Goal: Entertainment & Leisure: Consume media (video, audio)

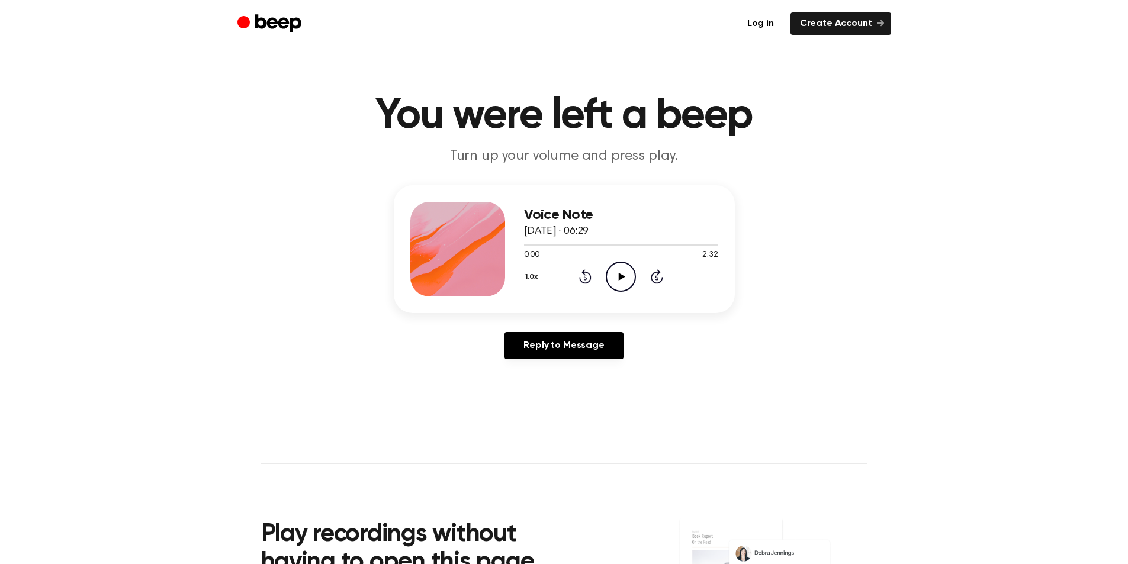
click at [622, 277] on icon at bounding box center [622, 277] width 7 height 8
drag, startPoint x: 618, startPoint y: 278, endPoint x: 585, endPoint y: 262, distance: 36.0
click at [618, 278] on icon "Pause Audio" at bounding box center [621, 277] width 30 height 30
click at [611, 272] on icon "Play Audio" at bounding box center [621, 277] width 30 height 30
click at [585, 246] on div at bounding box center [621, 244] width 194 height 9
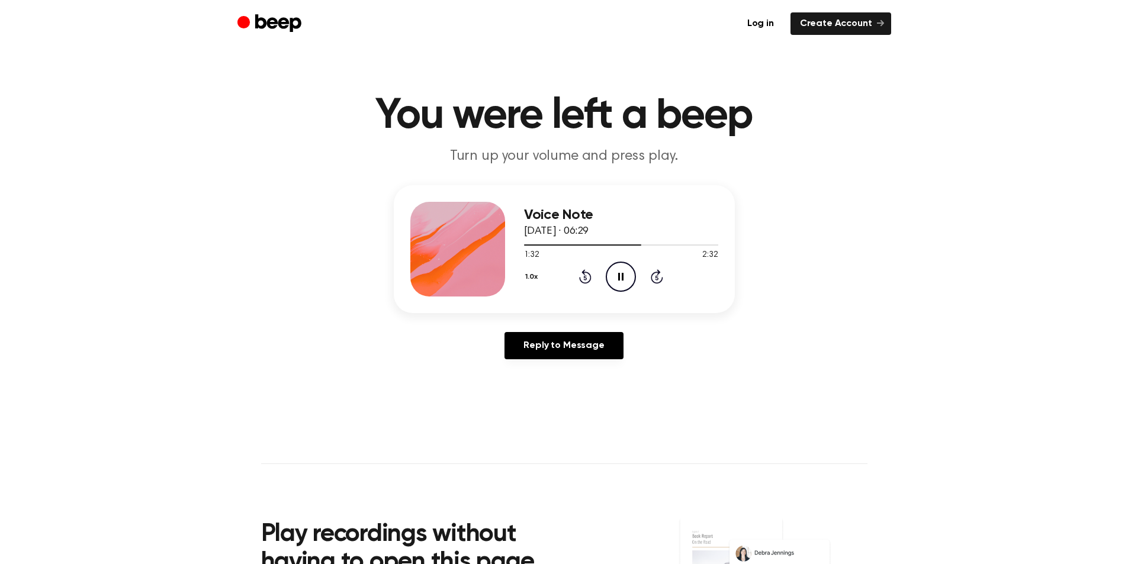
click at [622, 282] on icon "Pause Audio" at bounding box center [621, 277] width 30 height 30
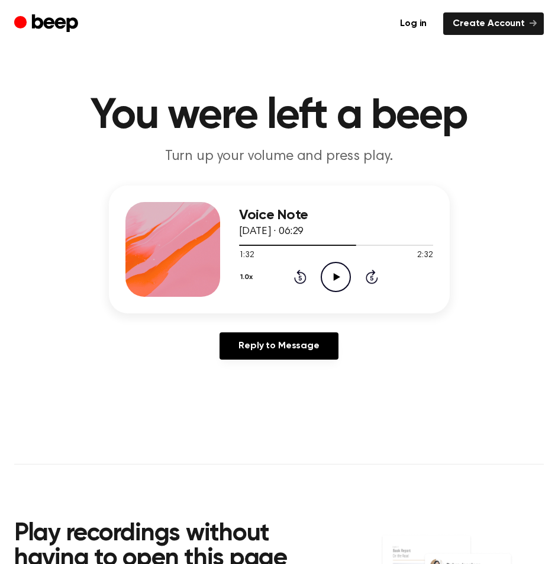
click at [340, 277] on icon "Play Audio" at bounding box center [336, 277] width 30 height 30
click at [334, 274] on icon at bounding box center [335, 277] width 5 height 8
click at [329, 269] on icon "Play Audio" at bounding box center [336, 277] width 30 height 30
click at [271, 245] on div at bounding box center [336, 245] width 194 height 1
drag, startPoint x: 334, startPoint y: 276, endPoint x: 190, endPoint y: 109, distance: 220.4
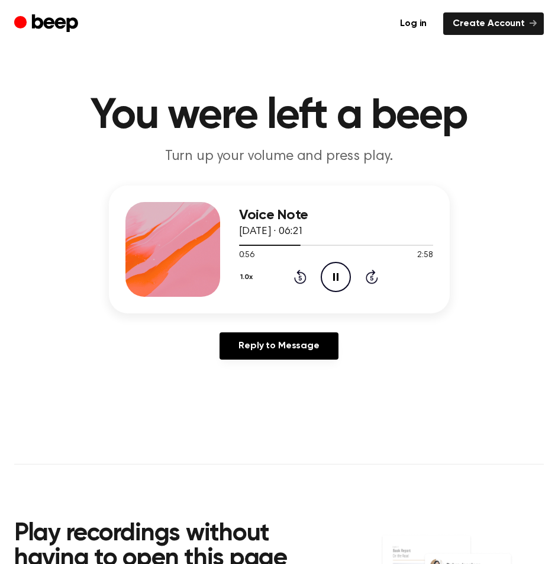
click at [334, 275] on icon at bounding box center [335, 277] width 5 height 8
click at [342, 271] on icon "Play Audio" at bounding box center [336, 277] width 30 height 30
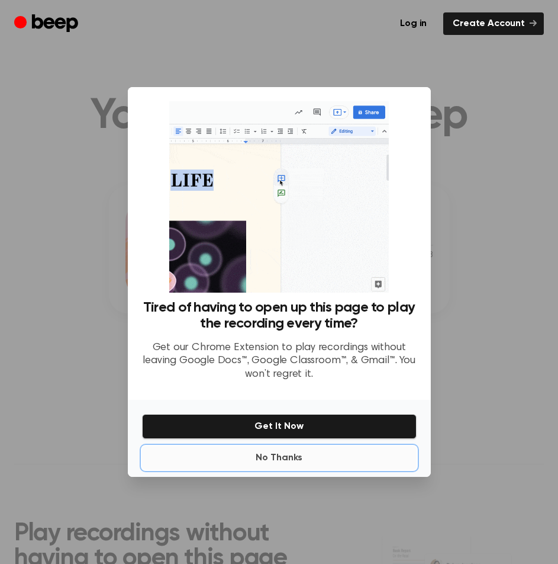
click at [281, 456] on button "No Thanks" at bounding box center [279, 458] width 275 height 24
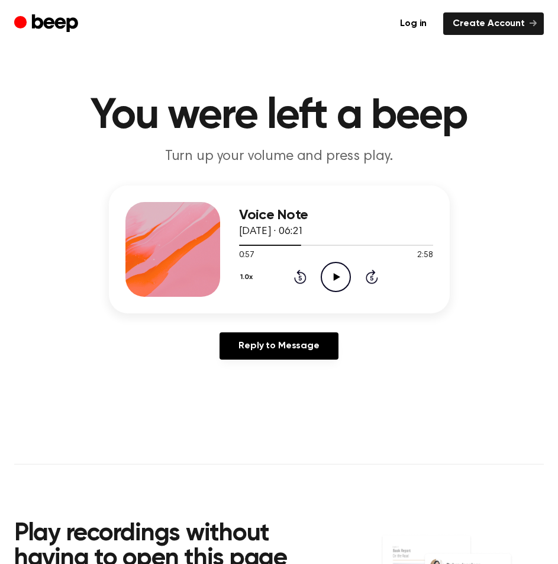
click at [326, 275] on icon "Play Audio" at bounding box center [336, 277] width 30 height 30
click at [327, 275] on icon "Pause Audio" at bounding box center [336, 277] width 30 height 30
click at [328, 276] on icon "Play Audio" at bounding box center [336, 277] width 30 height 30
click at [329, 275] on icon "Pause Audio" at bounding box center [336, 277] width 30 height 30
click at [330, 281] on icon "Play Audio" at bounding box center [336, 277] width 30 height 30
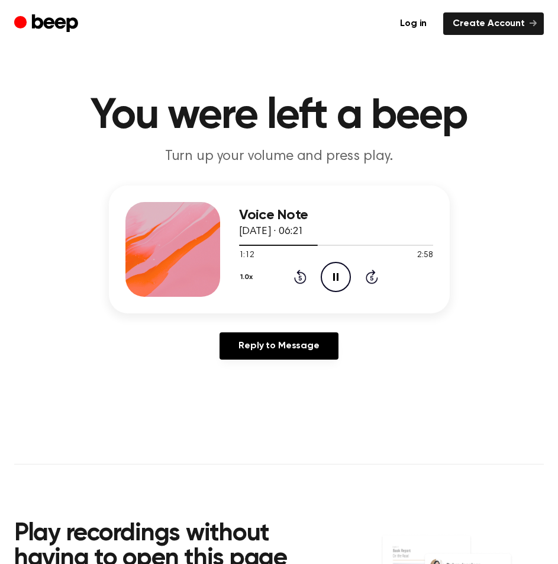
click at [330, 281] on icon "Pause Audio" at bounding box center [336, 277] width 30 height 30
click at [304, 275] on icon "Rewind 5 seconds" at bounding box center [300, 276] width 13 height 15
click at [335, 279] on icon at bounding box center [337, 277] width 7 height 8
click at [338, 275] on icon at bounding box center [335, 277] width 5 height 8
click at [337, 283] on icon "Play Audio" at bounding box center [336, 277] width 30 height 30
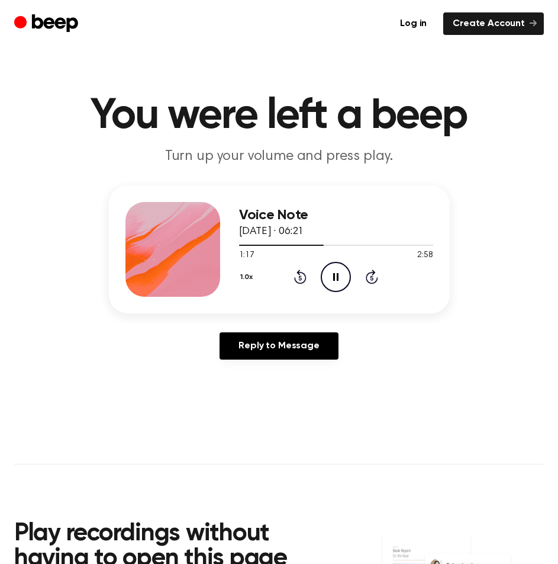
click at [338, 283] on icon "Pause Audio" at bounding box center [336, 277] width 30 height 30
click at [331, 273] on icon "Play Audio" at bounding box center [336, 277] width 30 height 30
click at [340, 277] on icon "Pause Audio" at bounding box center [336, 277] width 30 height 30
click at [339, 275] on icon "Play Audio" at bounding box center [336, 277] width 30 height 30
click at [358, 247] on div at bounding box center [336, 244] width 194 height 9
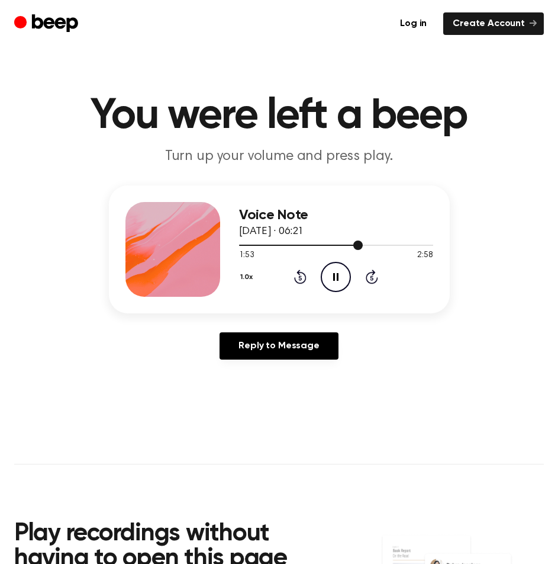
click at [399, 248] on div at bounding box center [336, 244] width 194 height 9
click at [407, 246] on div at bounding box center [336, 244] width 194 height 9
click at [370, 282] on icon at bounding box center [372, 276] width 12 height 14
click at [299, 279] on icon at bounding box center [300, 278] width 3 height 5
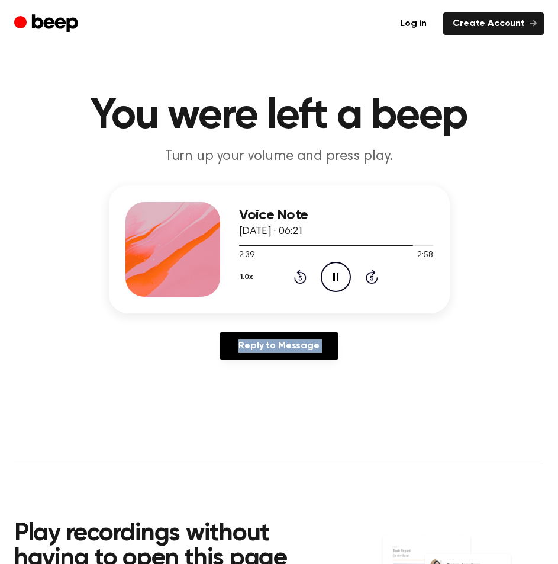
click at [299, 279] on icon at bounding box center [300, 278] width 3 height 5
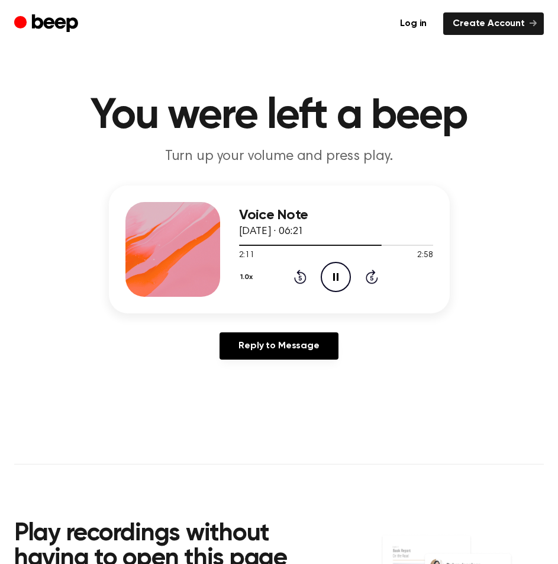
click at [300, 278] on icon at bounding box center [300, 278] width 3 height 5
click at [373, 280] on icon "Skip 5 seconds" at bounding box center [371, 276] width 13 height 15
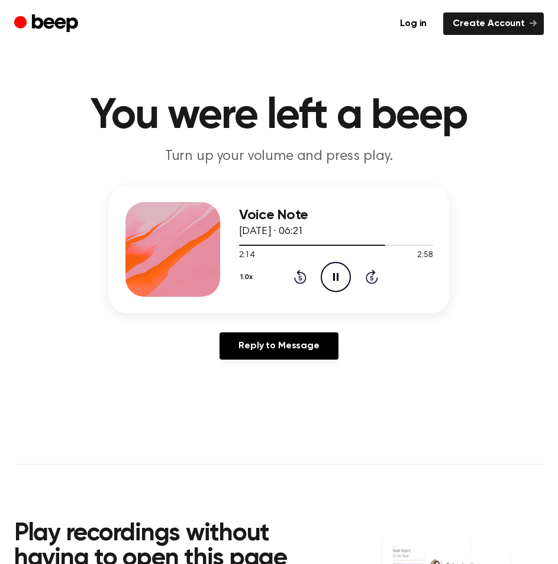
click at [331, 280] on icon "Pause Audio" at bounding box center [336, 277] width 30 height 30
